Goal: Task Accomplishment & Management: Manage account settings

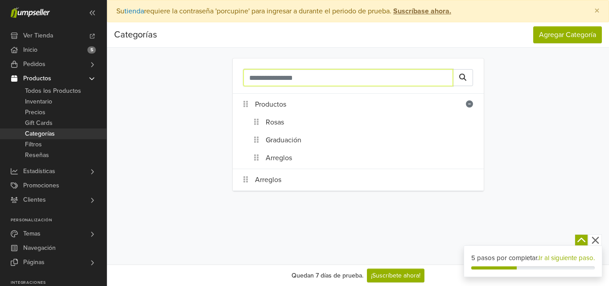
click at [285, 75] on input "text" at bounding box center [349, 77] width 210 height 17
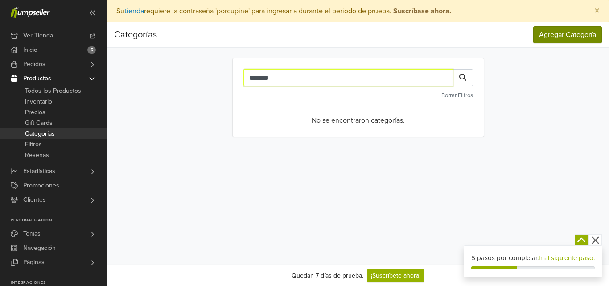
type input "*******"
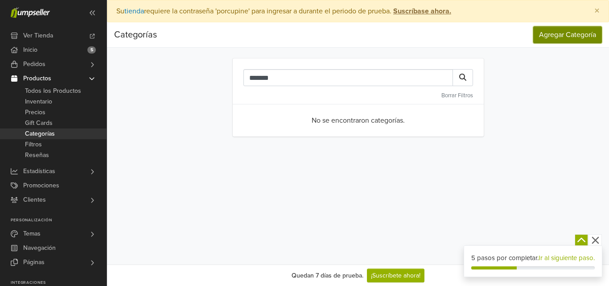
click at [556, 37] on button "Agregar Categoría" at bounding box center [568, 34] width 69 height 17
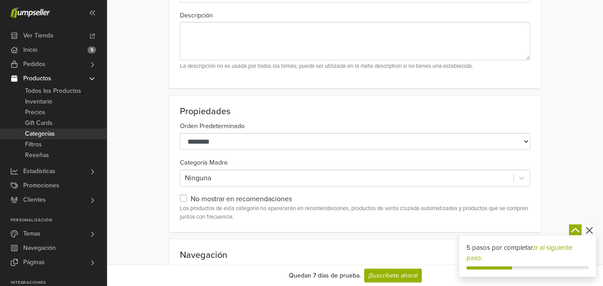
scroll to position [103, 0]
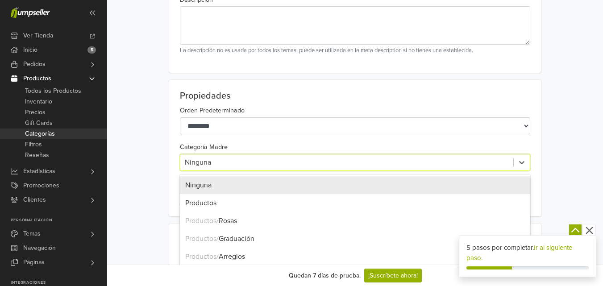
click at [510, 170] on div "Ninguna" at bounding box center [355, 162] width 350 height 17
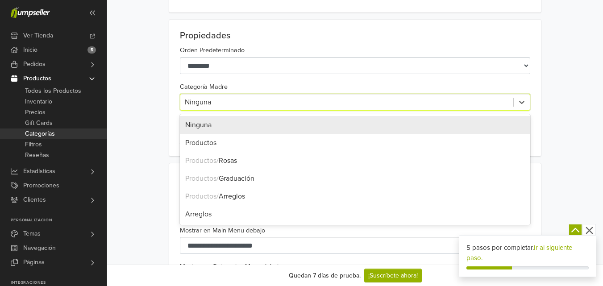
scroll to position [174, 0]
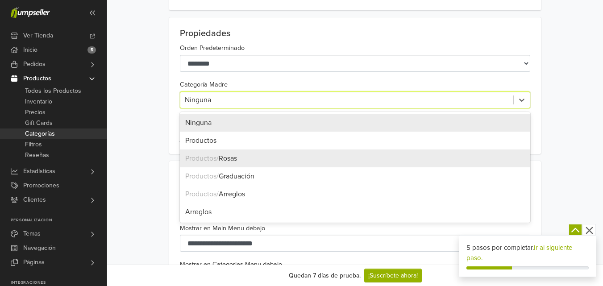
click at [375, 163] on div "Productos / Rosas" at bounding box center [355, 158] width 350 height 18
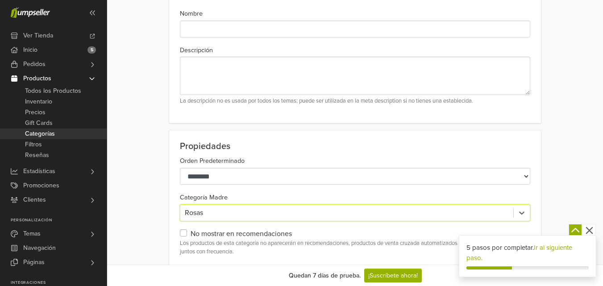
scroll to position [0, 0]
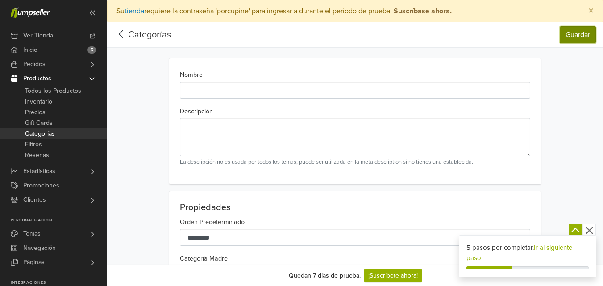
drag, startPoint x: 574, startPoint y: 39, endPoint x: 506, endPoint y: 84, distance: 80.8
click at [50, 134] on span "Categorías" at bounding box center [40, 133] width 30 height 11
